Goal: Check status

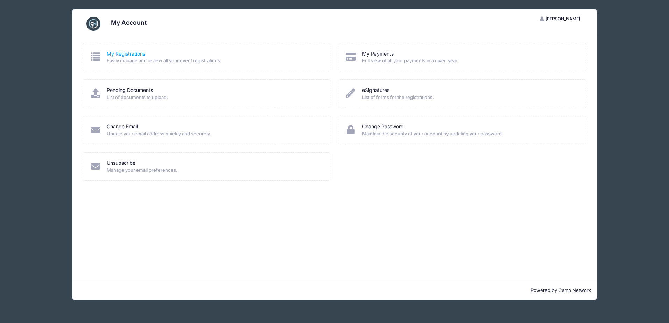
click at [129, 53] on link "My Registrations" at bounding box center [126, 53] width 38 height 7
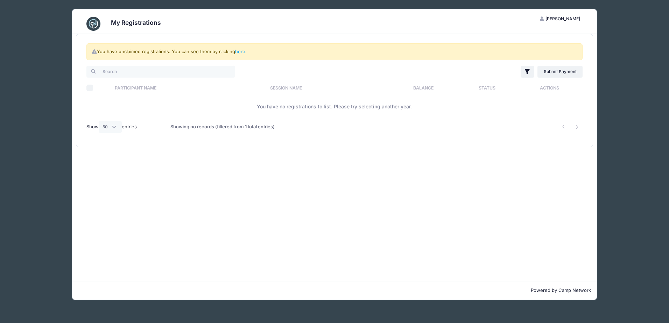
select select "50"
click at [240, 51] on link "here" at bounding box center [240, 52] width 10 height 6
click at [241, 50] on link "here" at bounding box center [240, 52] width 10 height 6
click at [558, 18] on span "[PERSON_NAME]" at bounding box center [563, 18] width 35 height 5
click at [523, 52] on link "Logout" at bounding box center [543, 54] width 81 height 13
